Goal: Task Accomplishment & Management: Use online tool/utility

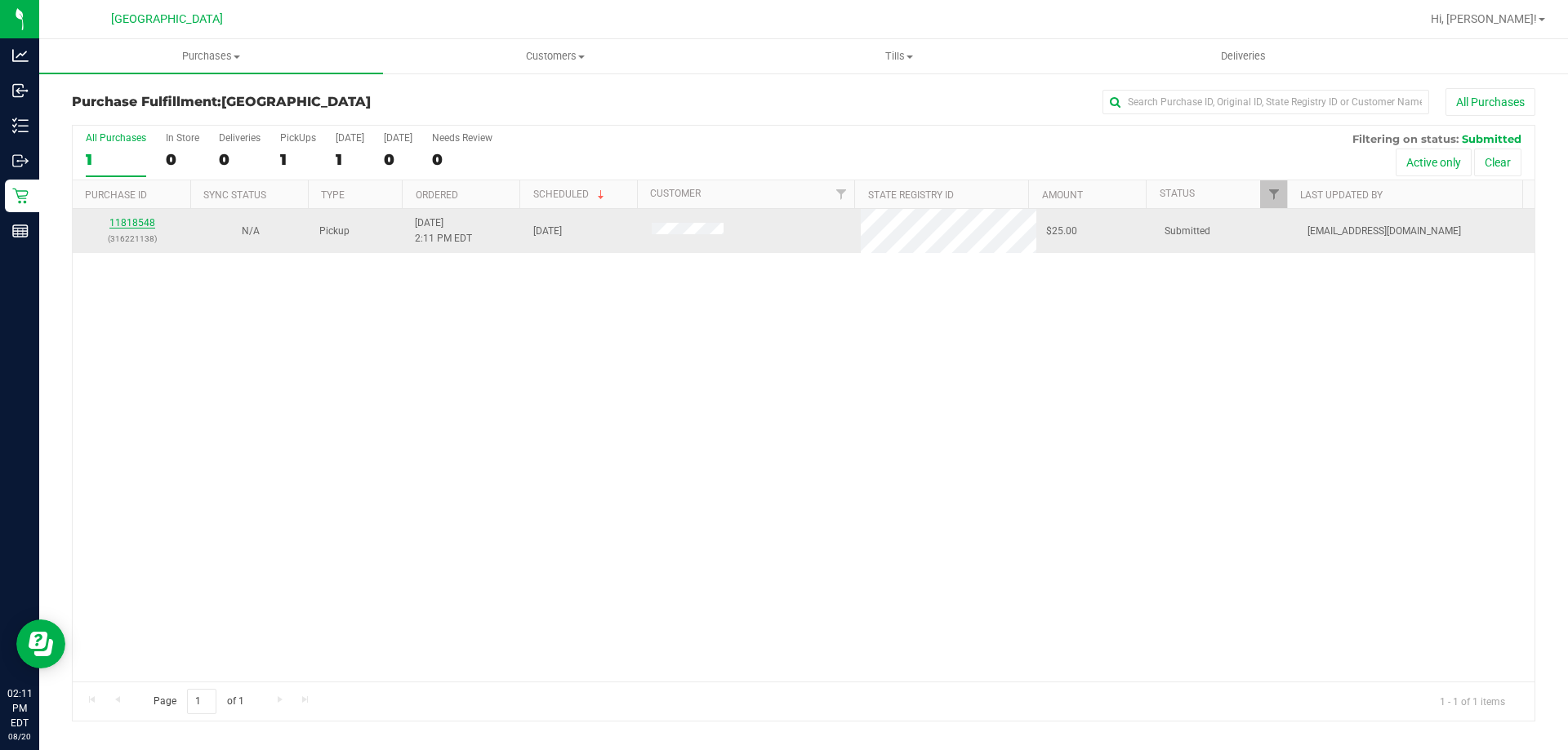
click at [130, 219] on link "11818548" at bounding box center [132, 223] width 46 height 11
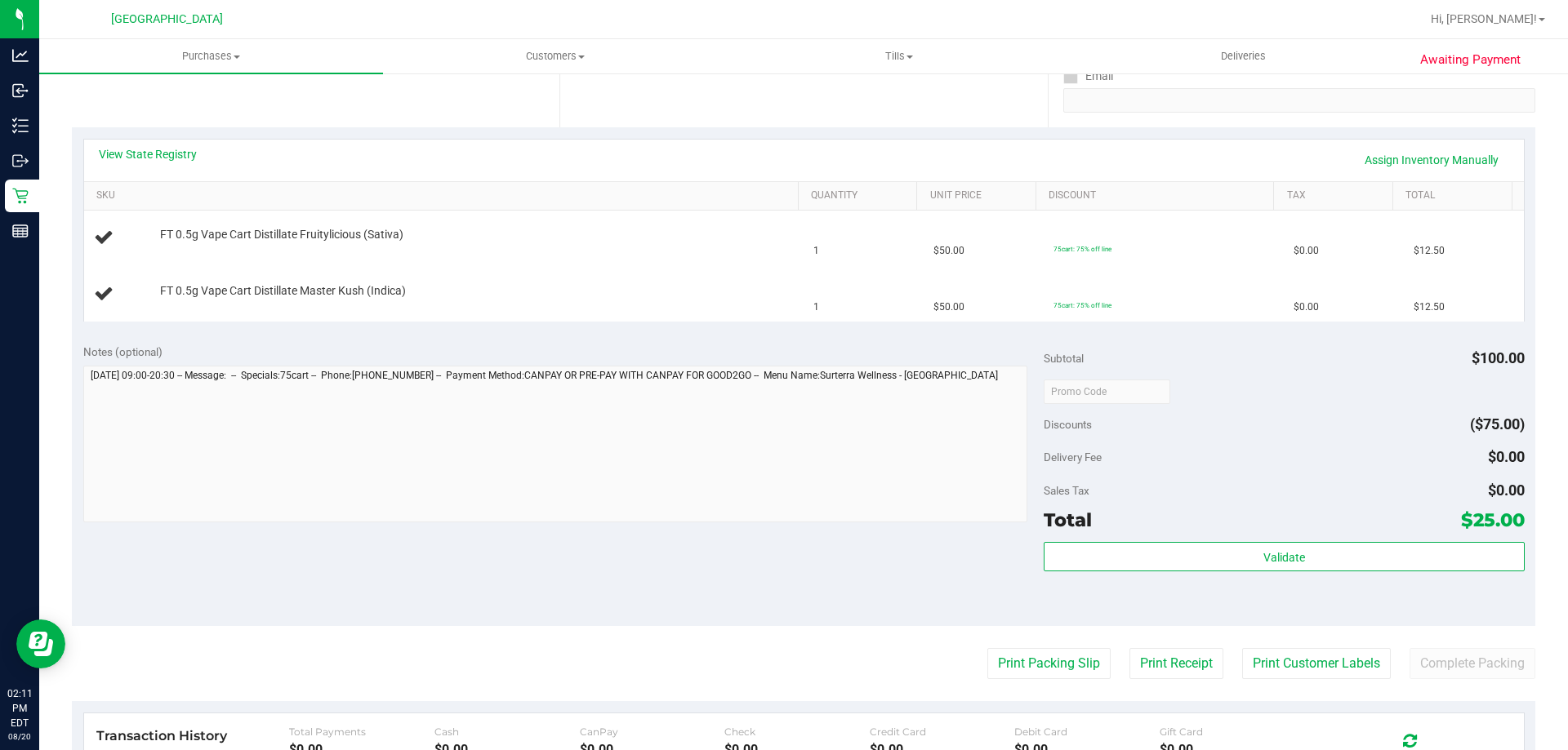
scroll to position [327, 0]
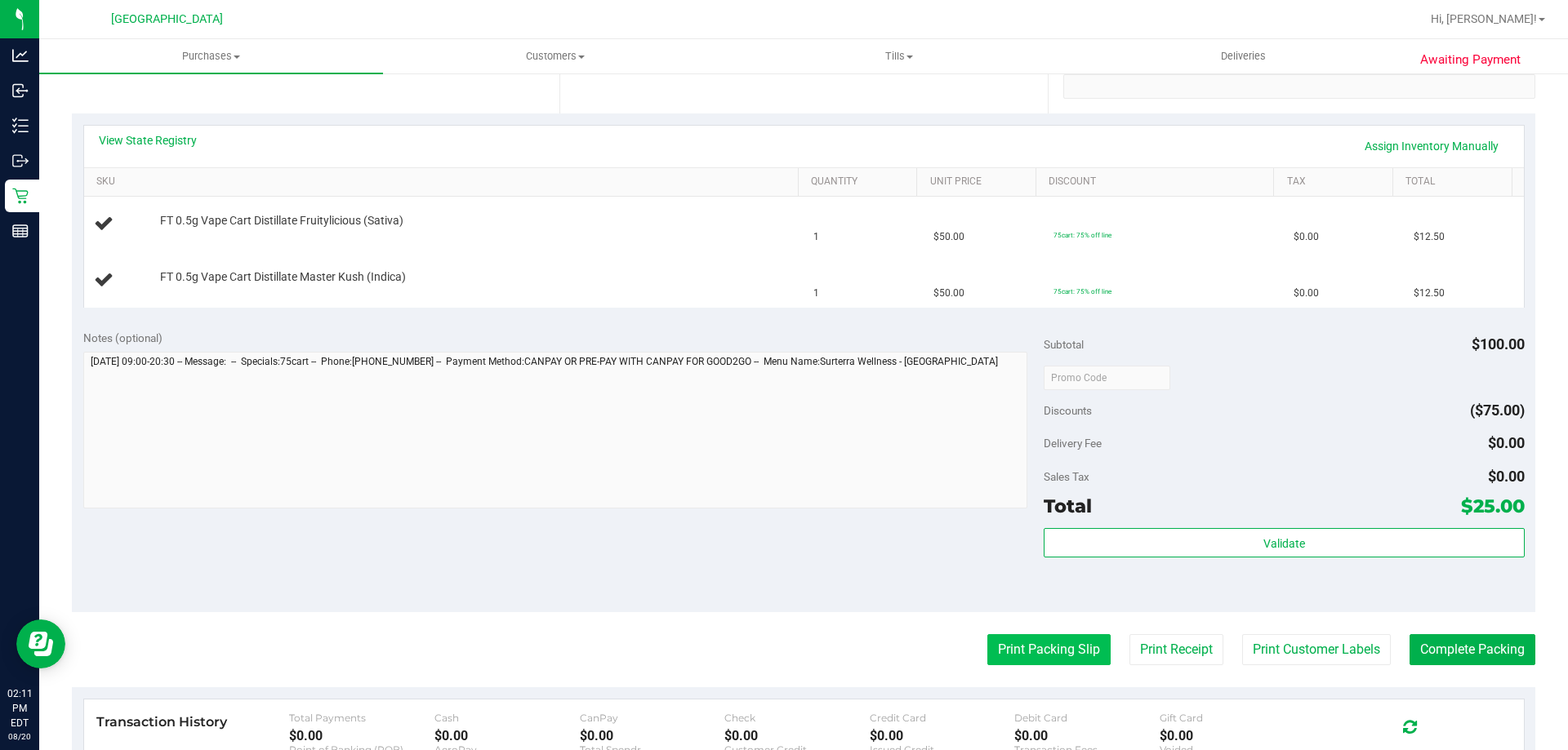
click at [1015, 646] on button "Print Packing Slip" at bounding box center [1049, 650] width 123 height 31
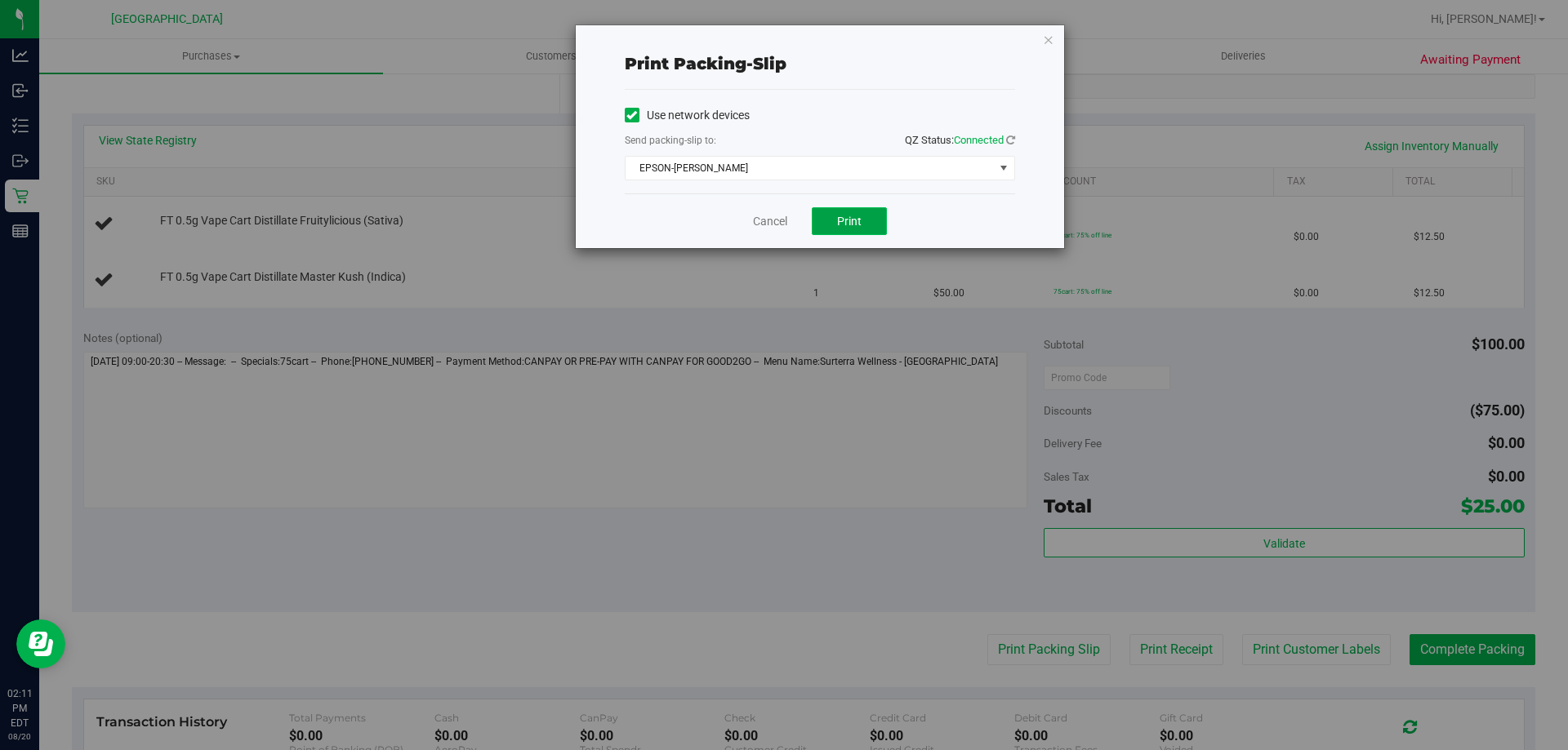
click at [863, 208] on button "Print" at bounding box center [849, 221] width 75 height 28
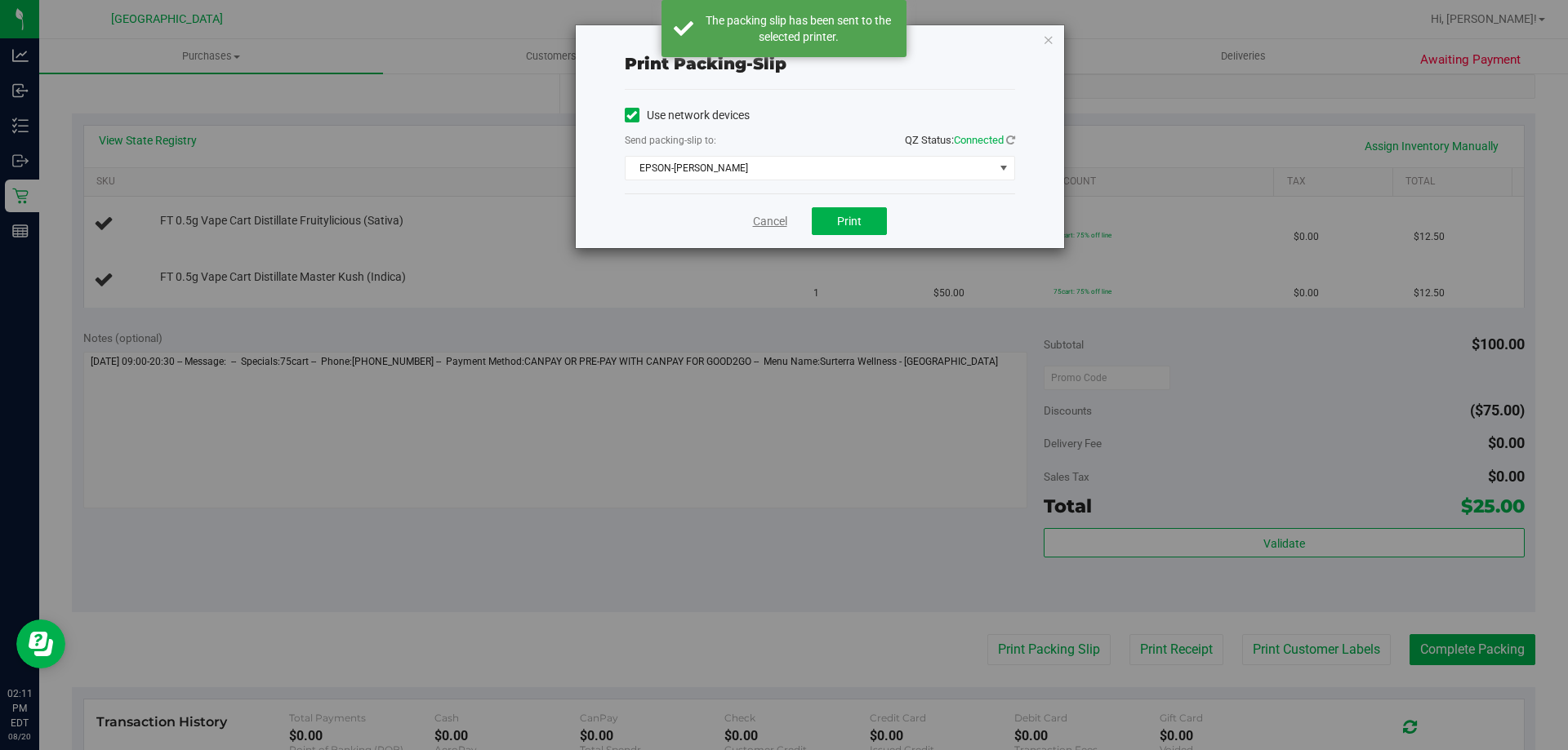
click at [758, 213] on link "Cancel" at bounding box center [770, 221] width 34 height 17
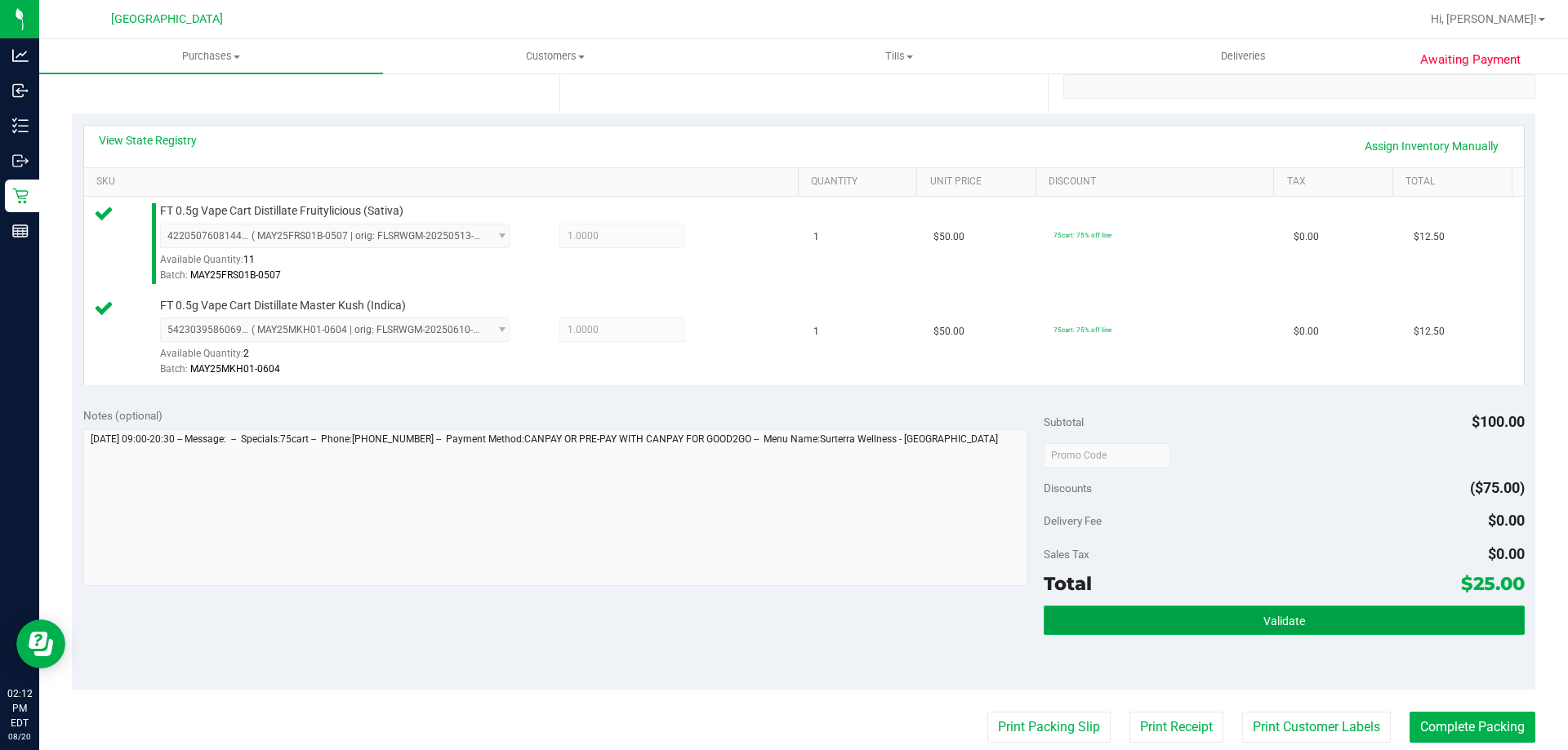
click at [1196, 611] on button "Validate" at bounding box center [1283, 620] width 480 height 29
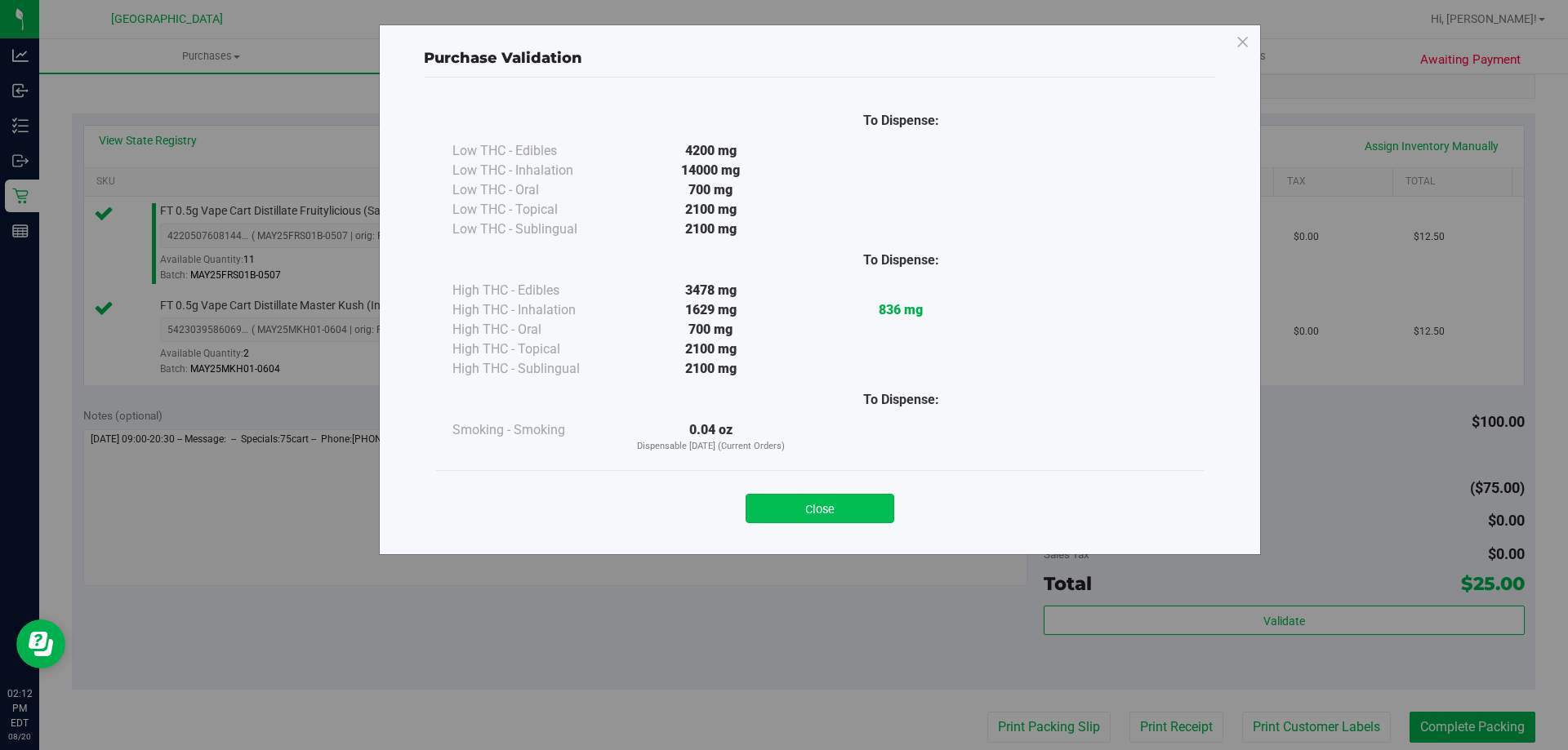
click at [804, 517] on button "Close" at bounding box center [820, 508] width 149 height 29
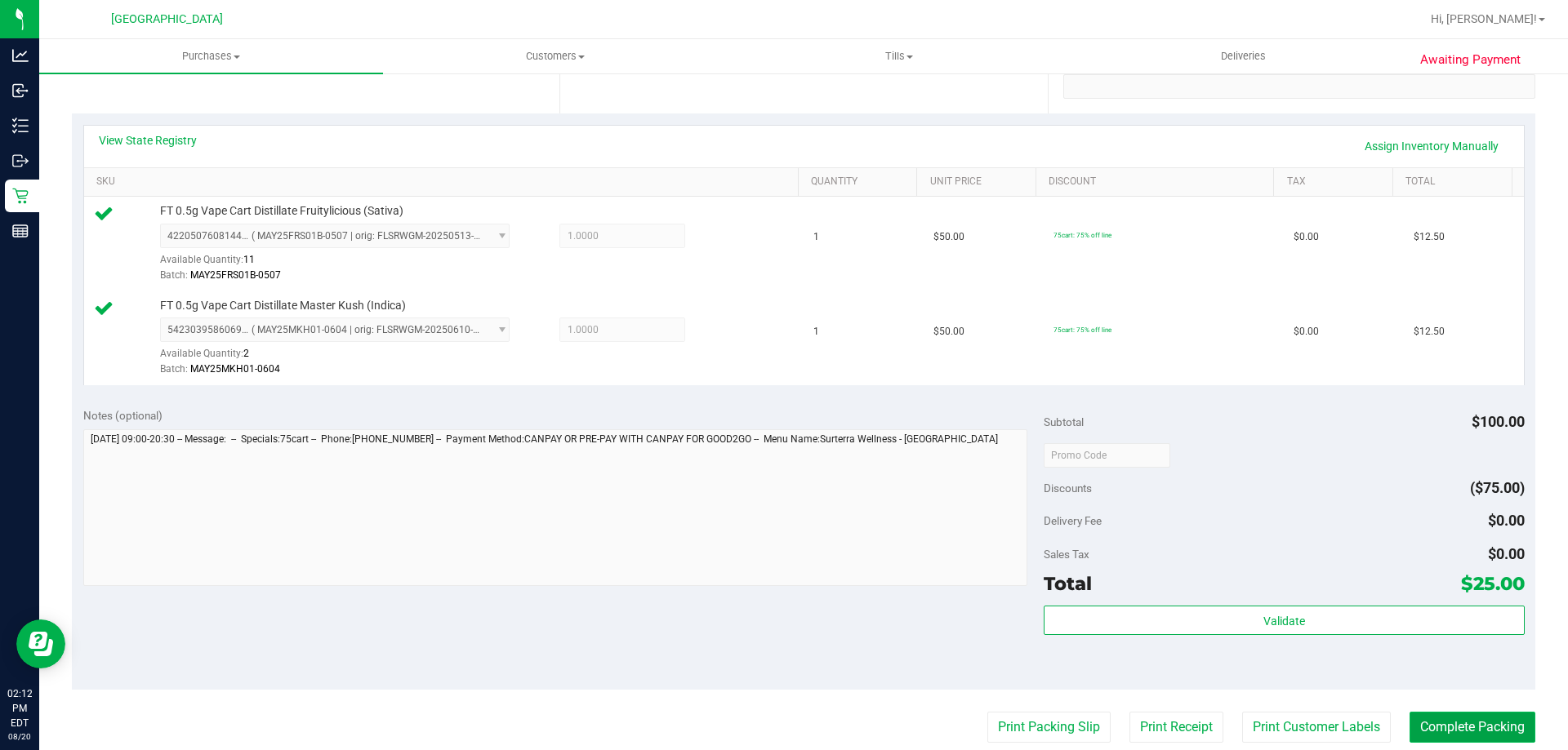
click at [1463, 721] on button "Complete Packing" at bounding box center [1472, 727] width 126 height 31
click at [1463, 721] on button "Complete Packing" at bounding box center [1466, 727] width 139 height 31
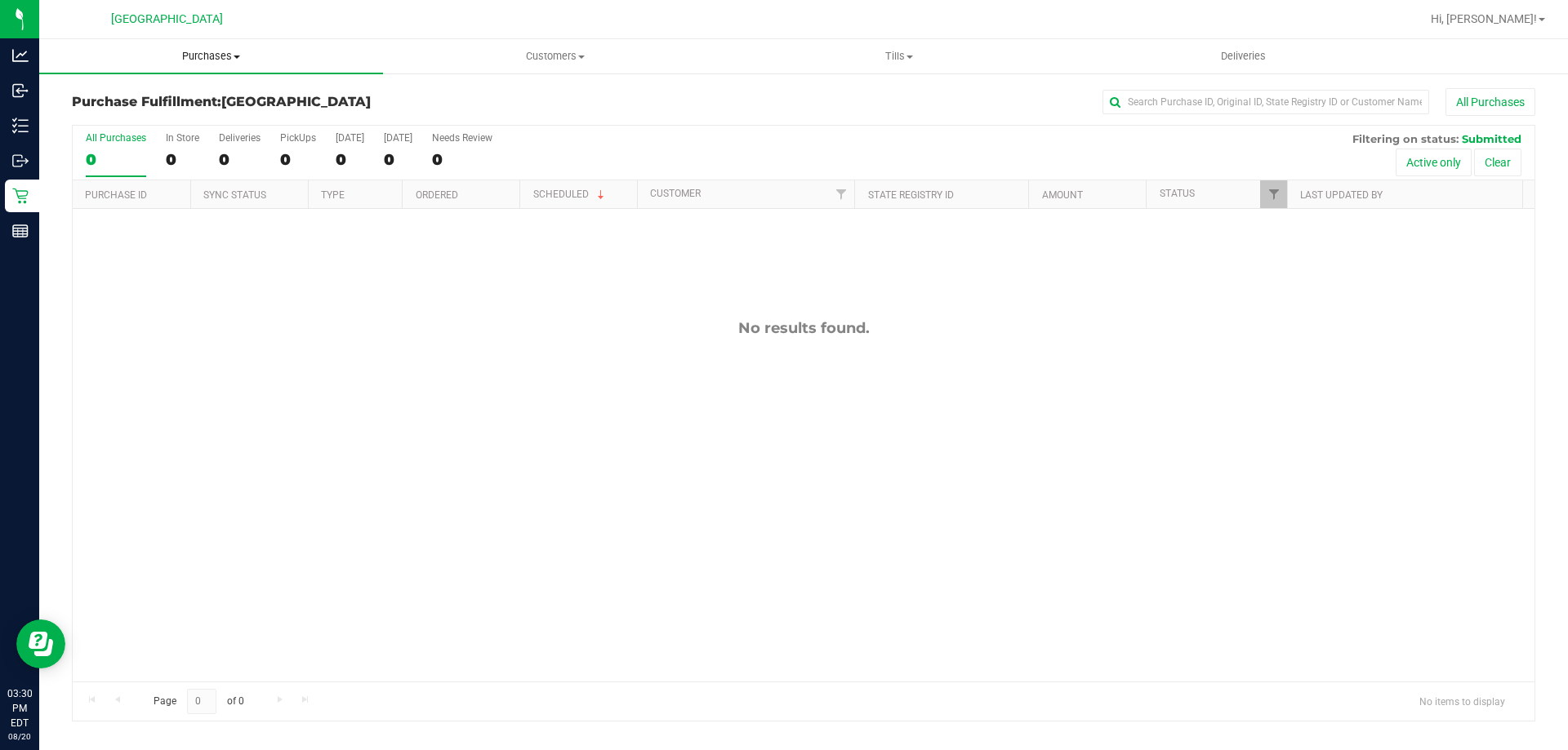
click at [213, 54] on span "Purchases" at bounding box center [211, 56] width 344 height 15
click at [92, 118] on span "Fulfillment" at bounding box center [90, 118] width 101 height 14
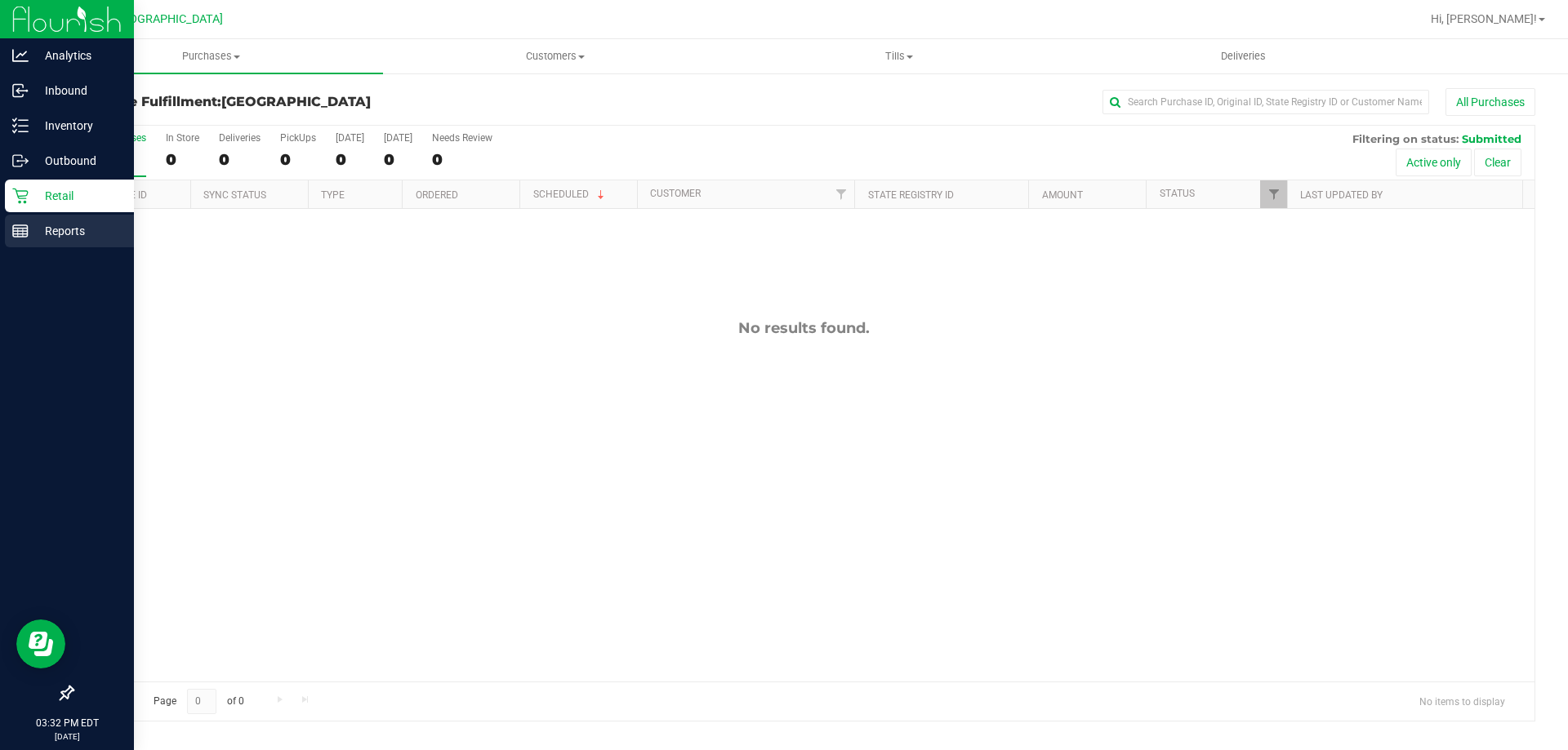
click at [76, 239] on p "Reports" at bounding box center [78, 231] width 98 height 20
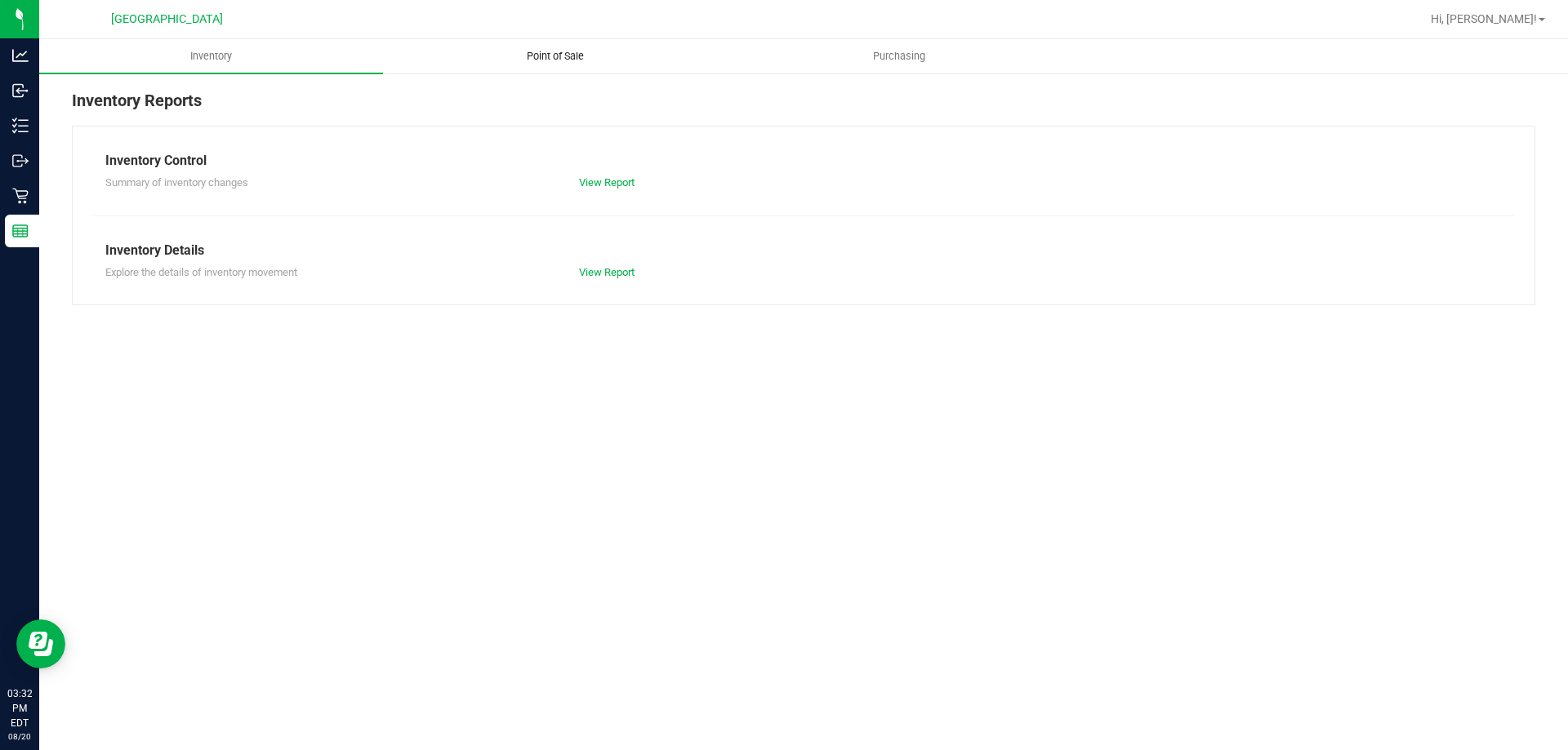
click at [544, 58] on span "Point of Sale" at bounding box center [555, 56] width 101 height 15
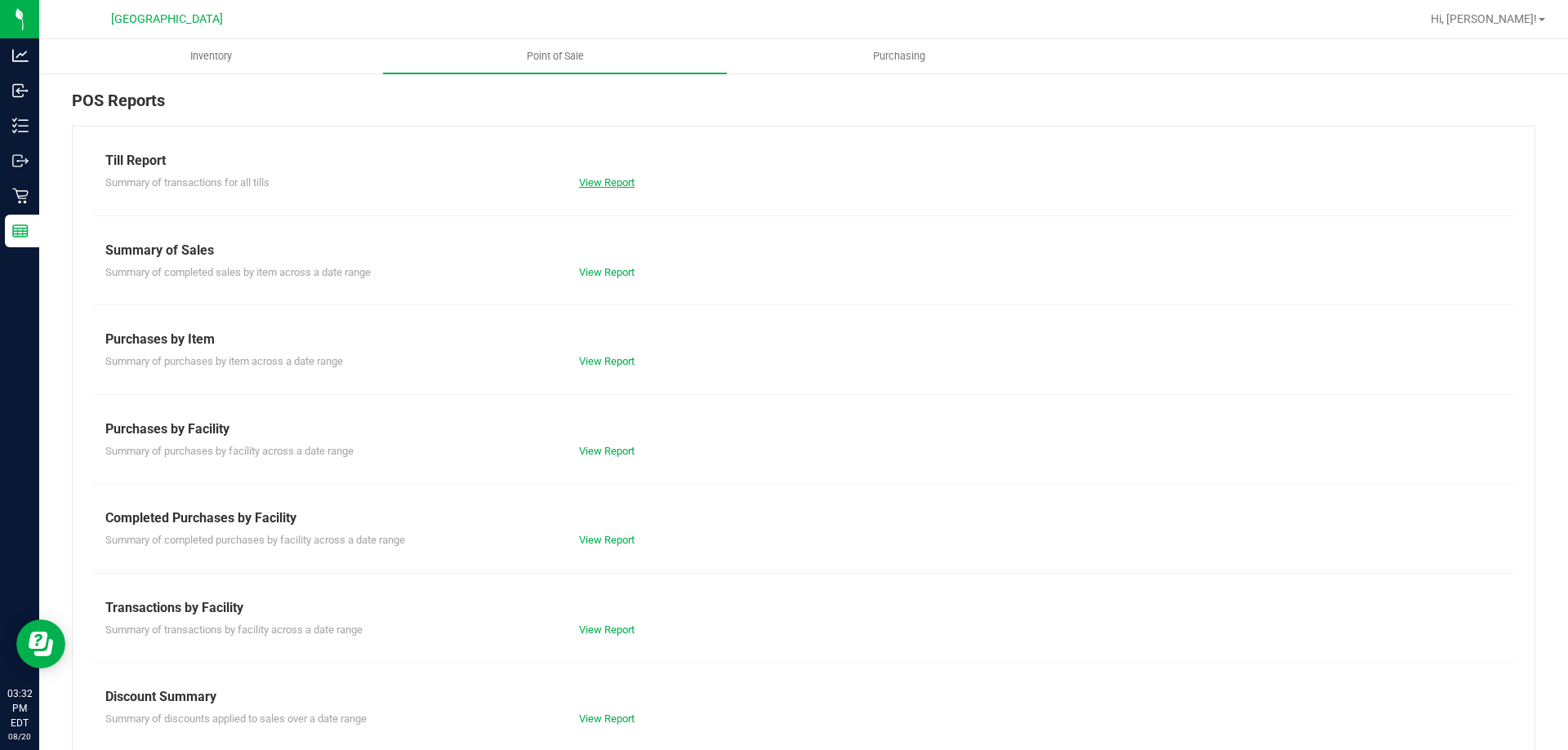
click at [606, 185] on link "View Report" at bounding box center [607, 182] width 56 height 12
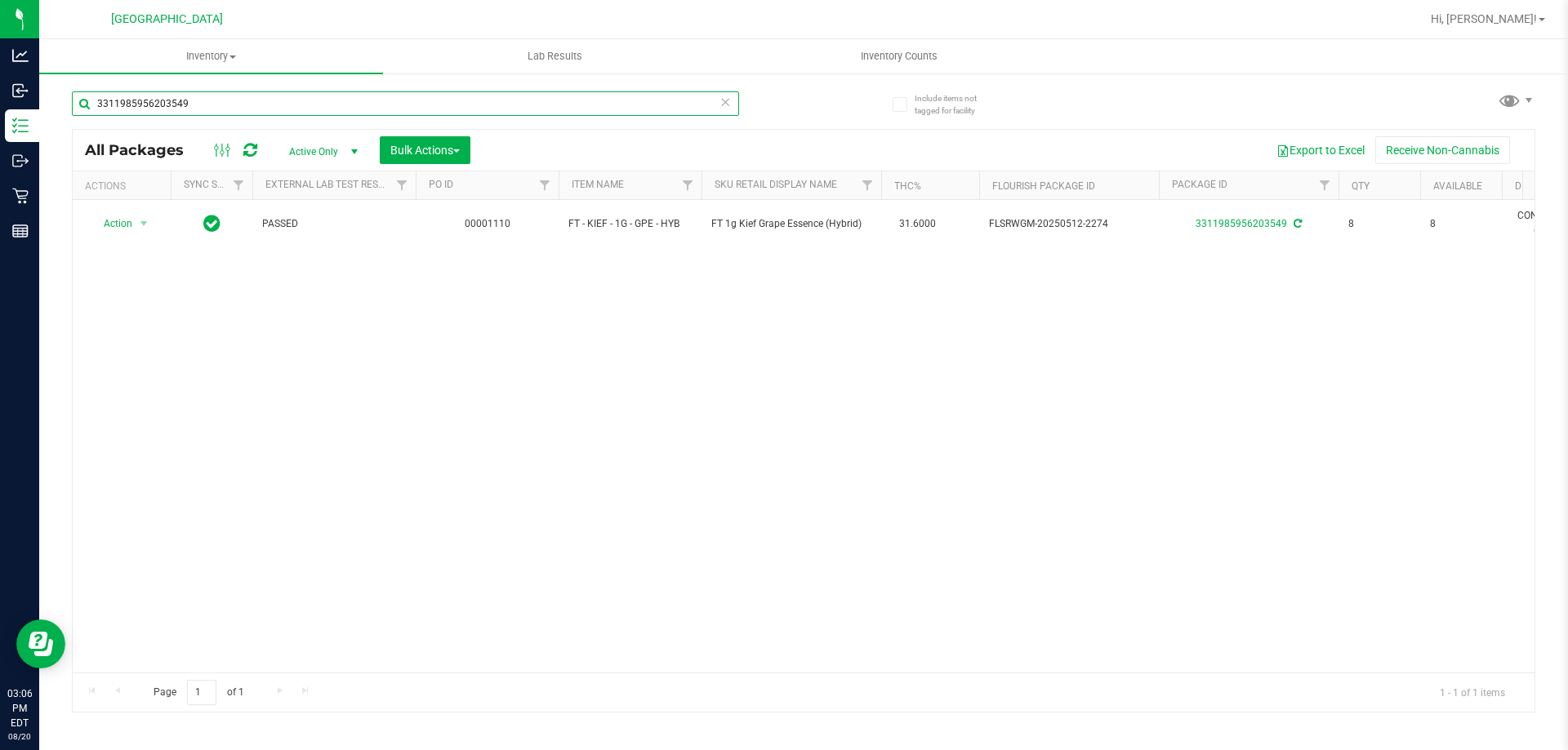
click at [300, 100] on input "3311985956203549" at bounding box center [405, 104] width 667 height 25
type input "3"
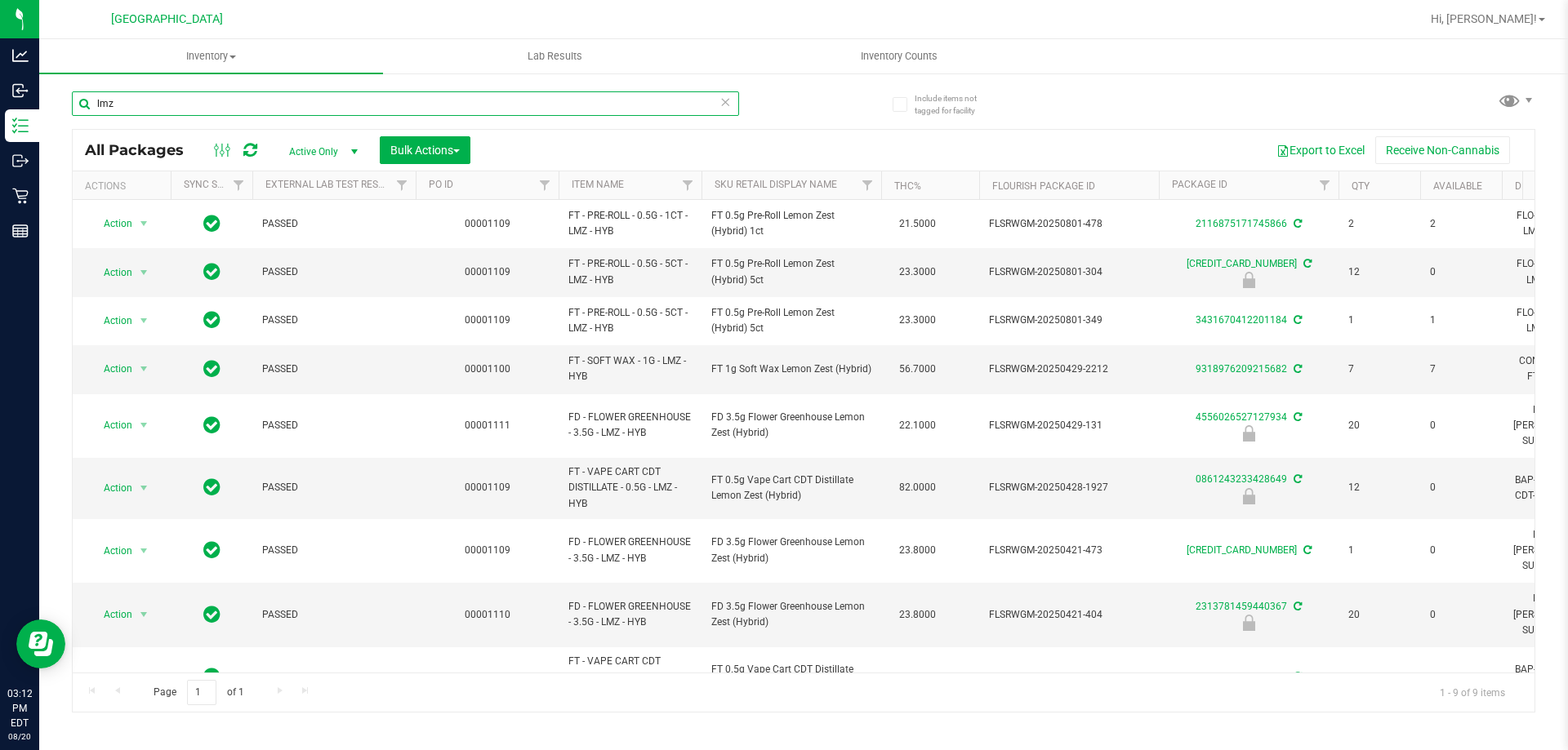
type input "lmz"
